Goal: Task Accomplishment & Management: Manage account settings

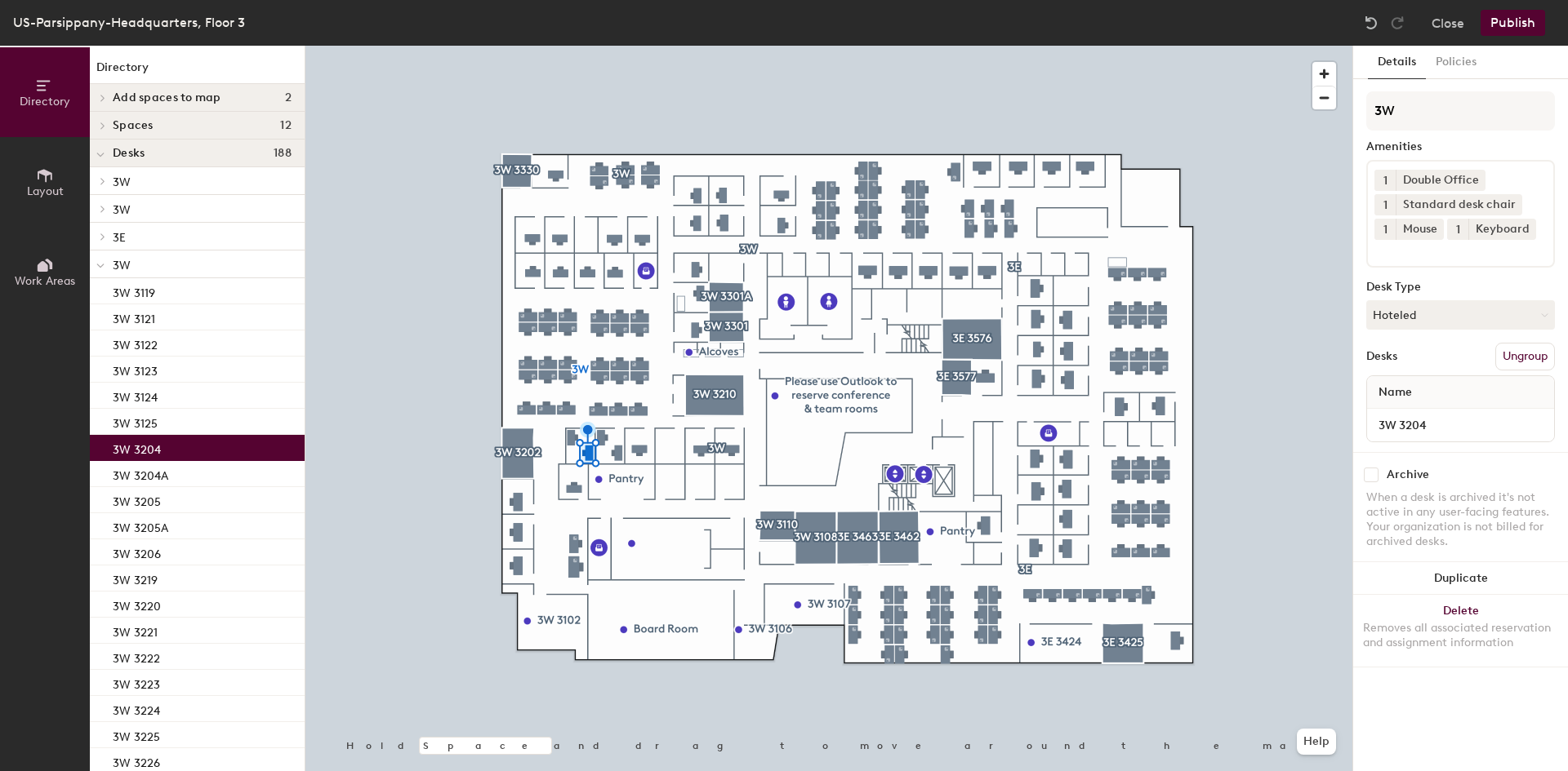
click at [1373, 475] on input "checkbox" at bounding box center [1371, 474] width 15 height 15
checkbox input "true"
click at [1516, 26] on button "Publish" at bounding box center [1513, 23] width 65 height 26
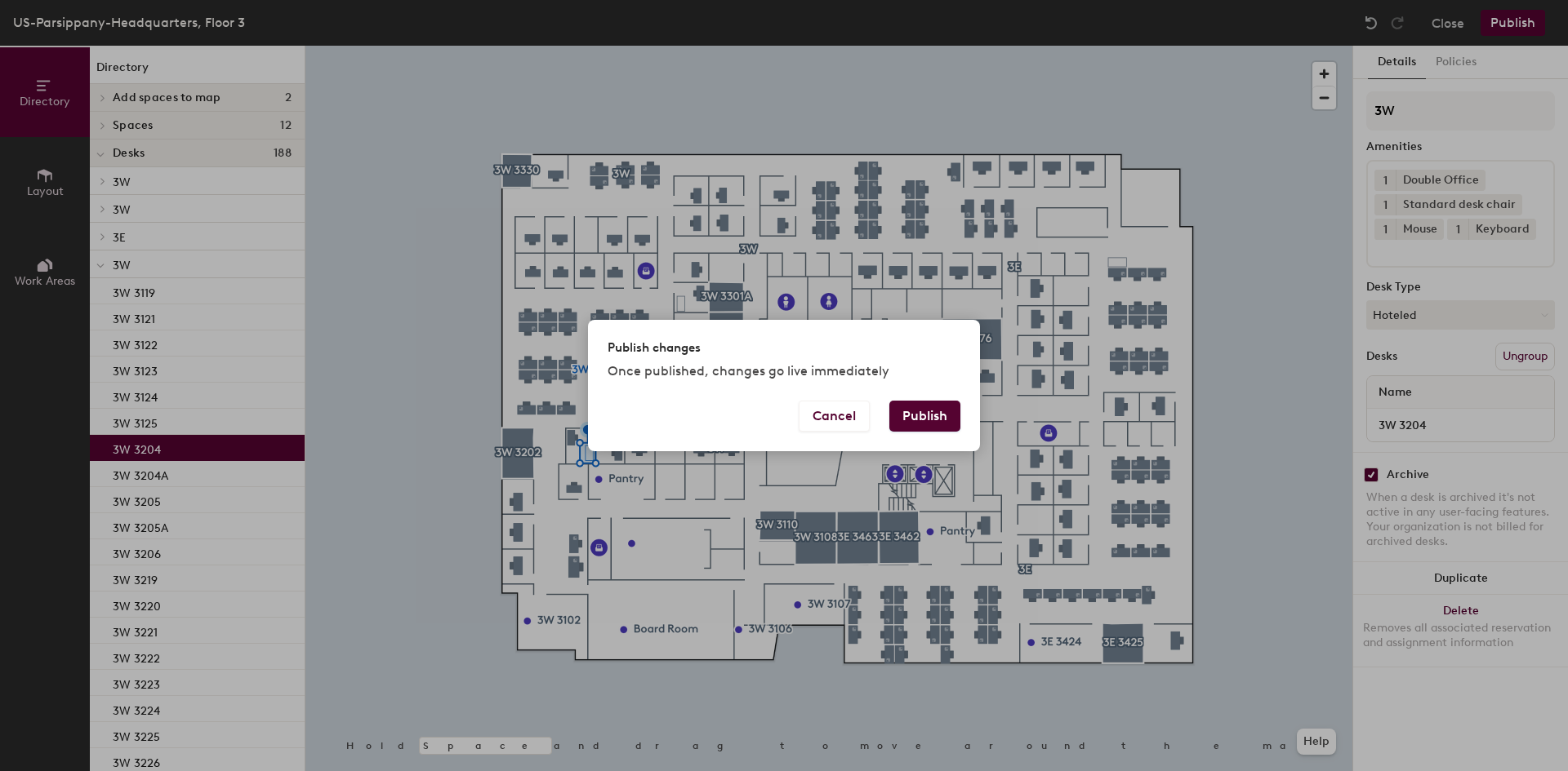
click at [926, 412] on button "Publish" at bounding box center [925, 416] width 71 height 31
